Goal: Task Accomplishment & Management: Use online tool/utility

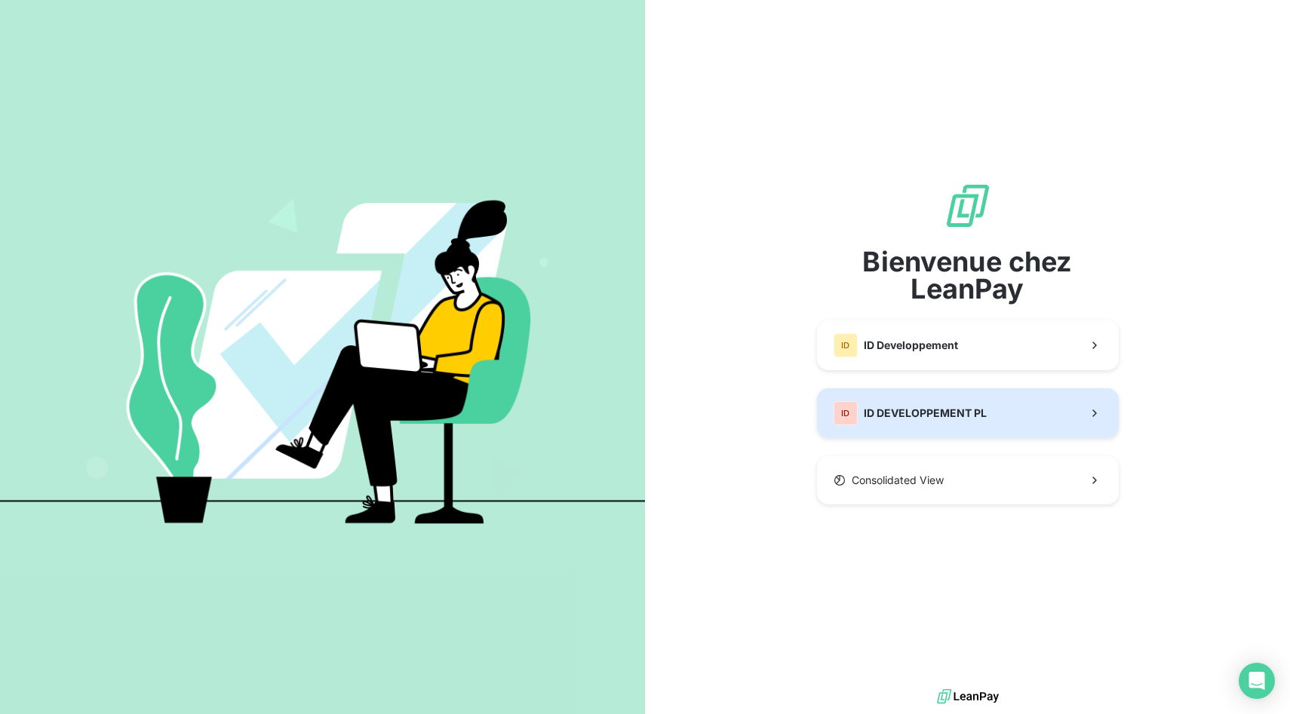
click at [927, 416] on span "ID DEVELOPPEMENT PL" at bounding box center [925, 413] width 123 height 15
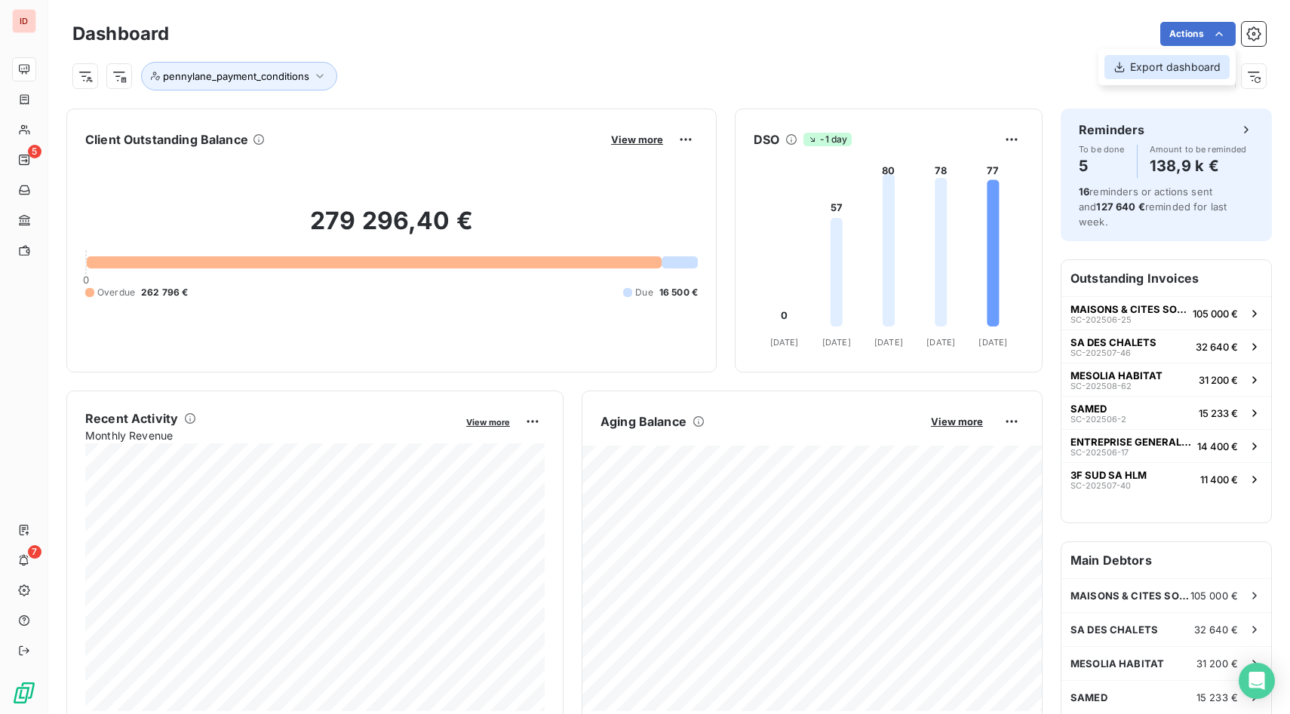
click at [1195, 66] on div "Export dashboard" at bounding box center [1166, 67] width 125 height 24
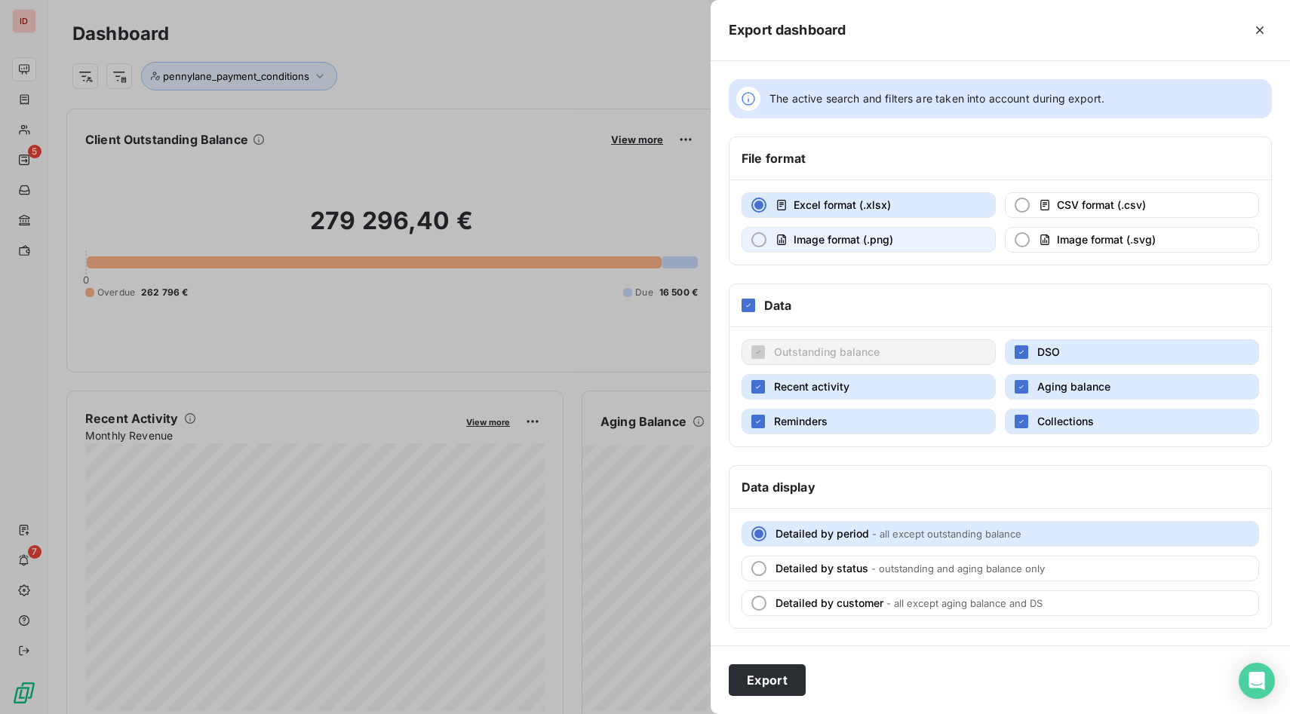
click at [886, 243] on span "Image format (.png)" at bounding box center [843, 239] width 100 height 13
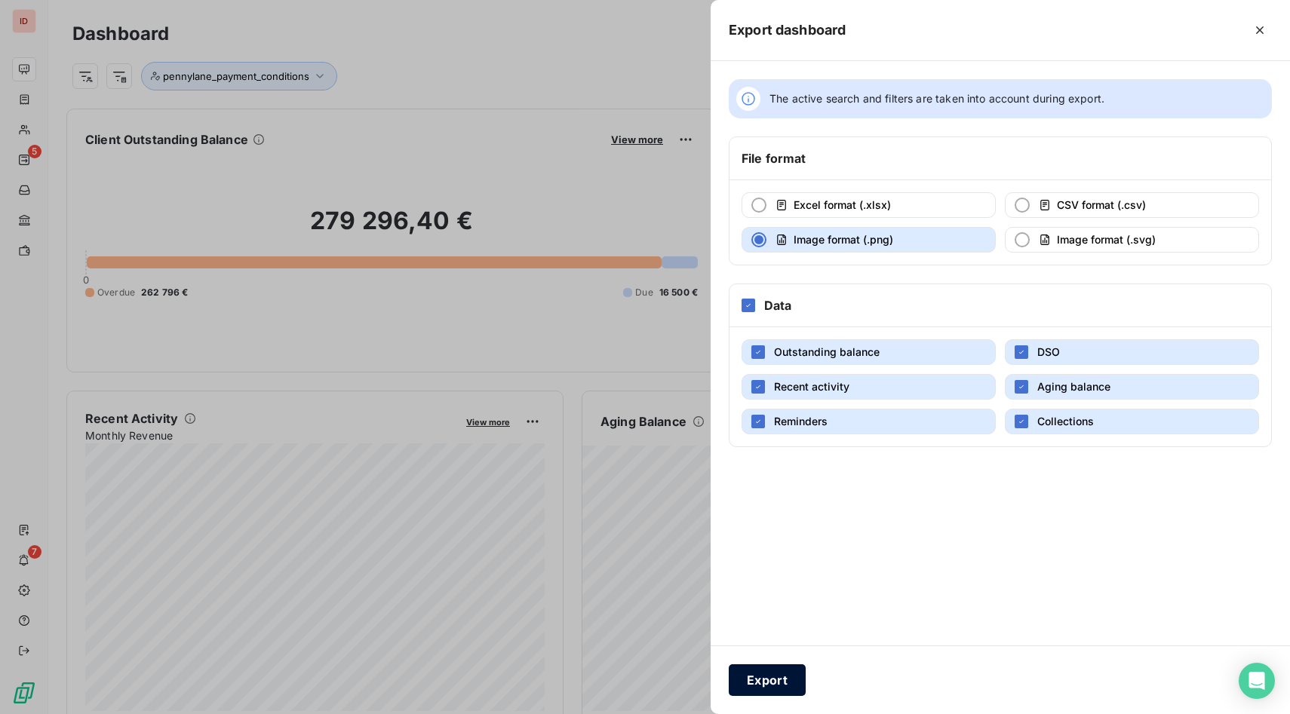
click at [779, 675] on button "Export" at bounding box center [767, 680] width 77 height 32
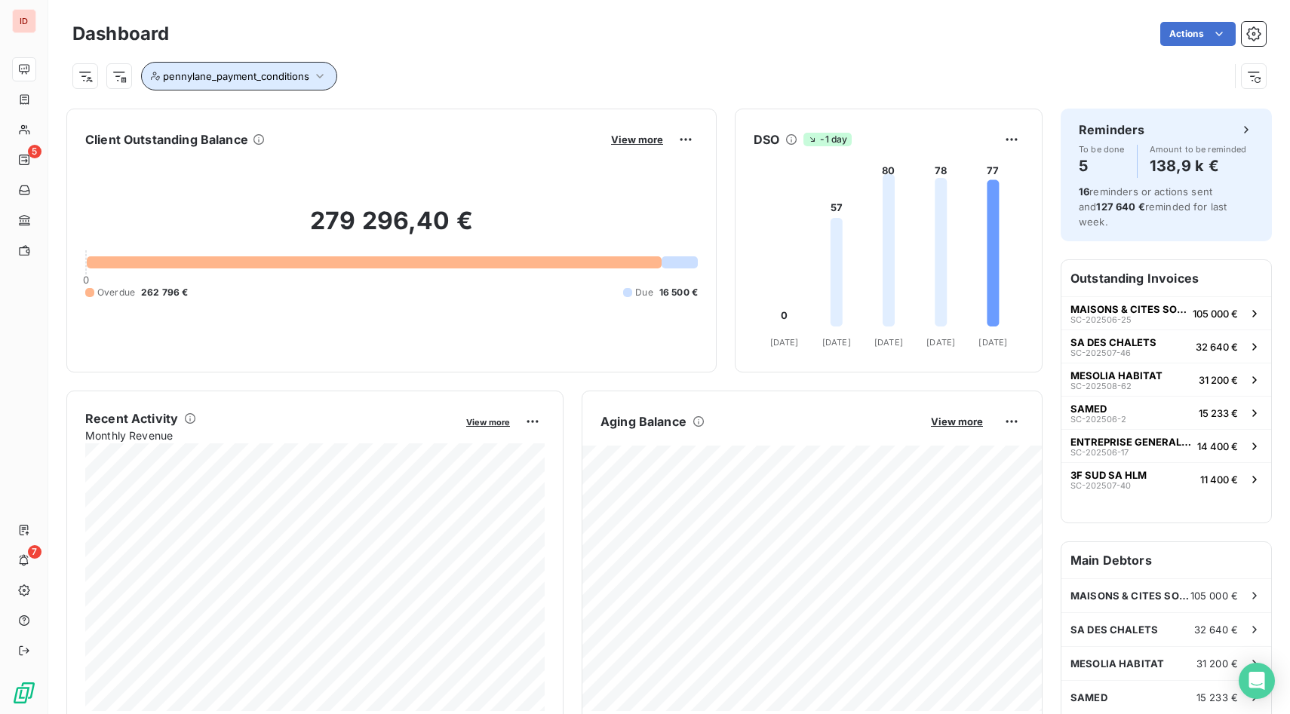
click at [304, 78] on span "pennylane_payment_conditions" at bounding box center [236, 76] width 146 height 12
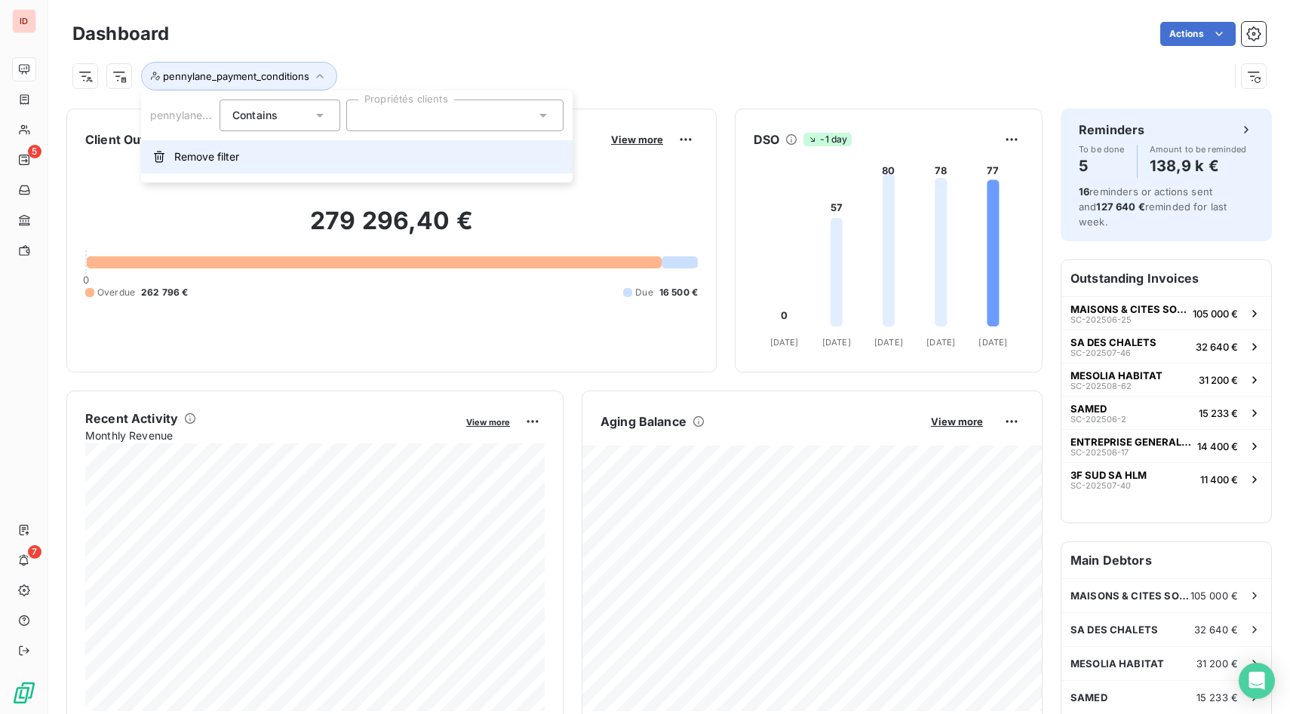
click at [185, 170] on button "Remove filter" at bounding box center [356, 156] width 431 height 33
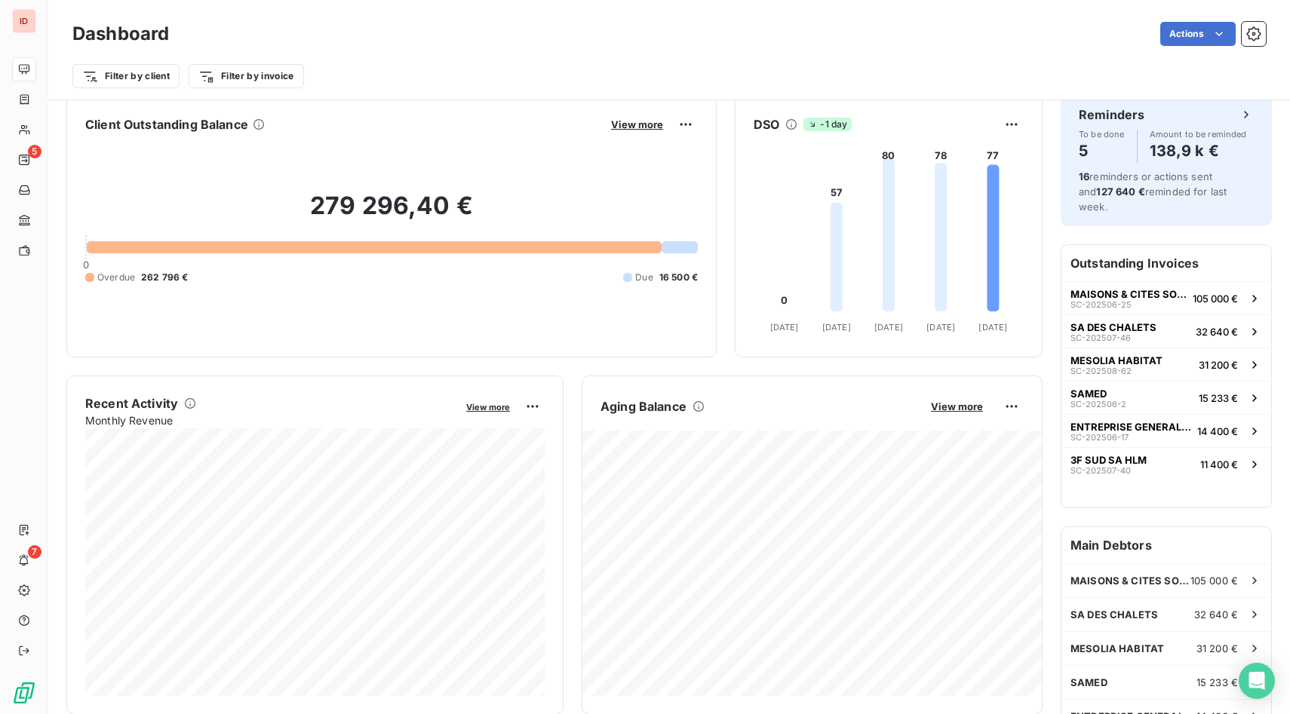
scroll to position [20, 0]
